Goal: Information Seeking & Learning: Learn about a topic

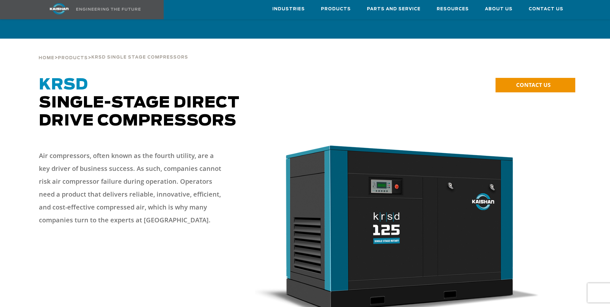
scroll to position [320, 0]
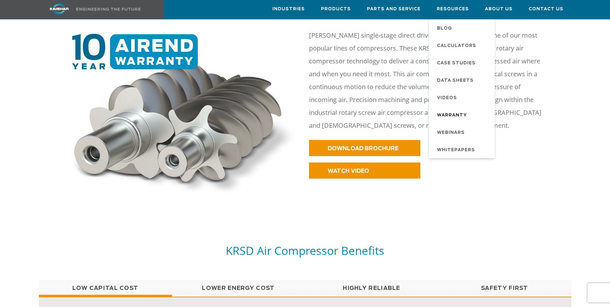
click at [454, 113] on span "Warranty" at bounding box center [452, 115] width 30 height 11
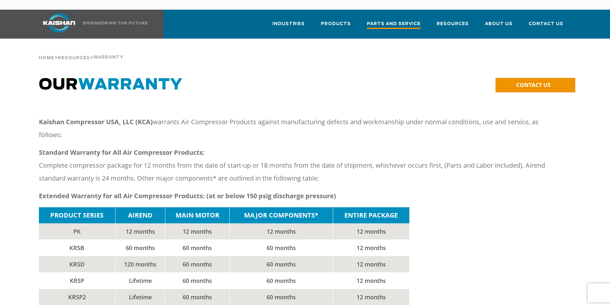
click at [394, 20] on span "Parts and Service" at bounding box center [394, 24] width 54 height 9
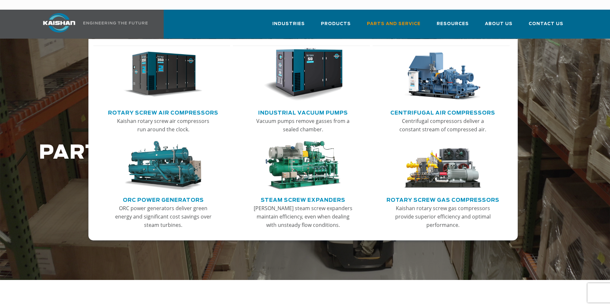
click at [152, 107] on link "Rotary Screw Air Compressors" at bounding box center [163, 112] width 110 height 10
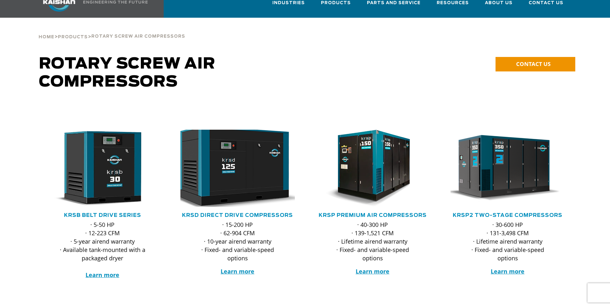
scroll to position [32, 0]
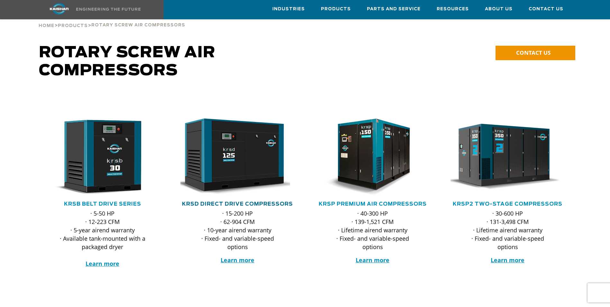
click at [240, 201] on link "KRSD Direct Drive Compressors" at bounding box center [237, 203] width 111 height 5
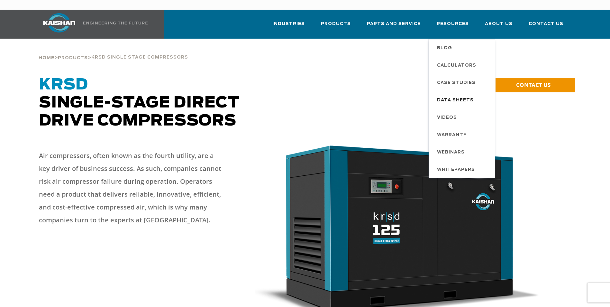
click at [453, 95] on span "Data Sheets" at bounding box center [455, 100] width 37 height 11
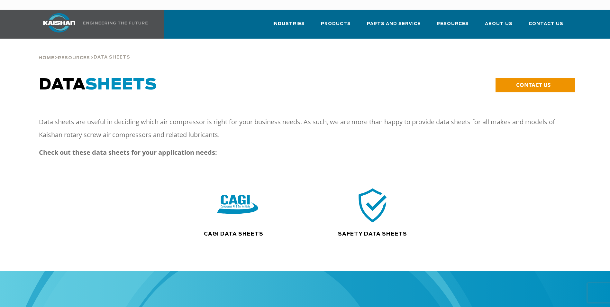
click at [233, 196] on img at bounding box center [237, 204] width 41 height 41
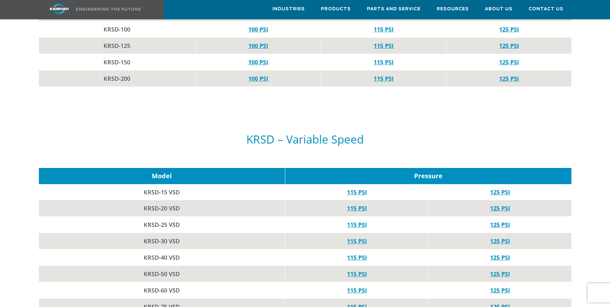
scroll to position [804, 0]
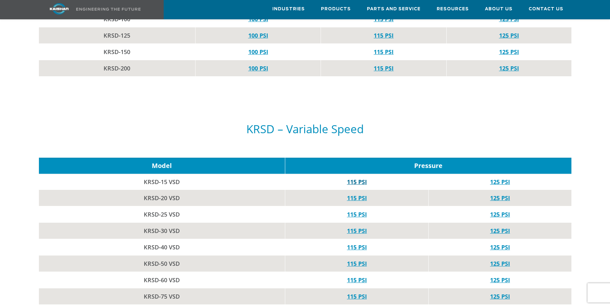
click at [356, 178] on link "115 PSI" at bounding box center [357, 182] width 20 height 8
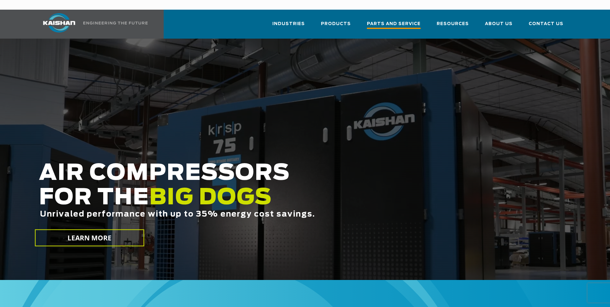
click at [393, 20] on span "Parts and Service" at bounding box center [394, 24] width 54 height 9
